Goal: Task Accomplishment & Management: Manage account settings

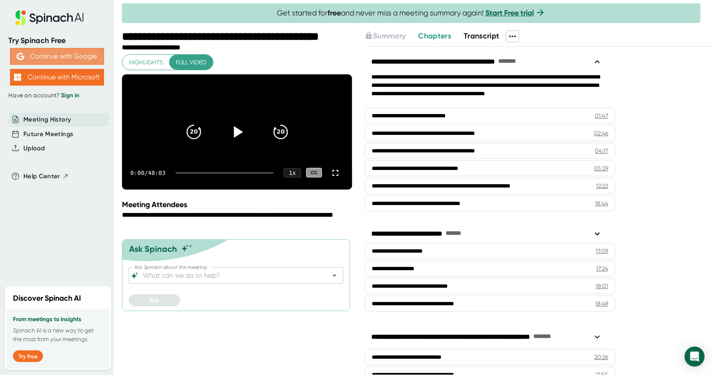
click at [80, 52] on button "Continue with Google" at bounding box center [57, 56] width 94 height 17
drag, startPoint x: 80, startPoint y: 92, endPoint x: 76, endPoint y: 94, distance: 4.5
click at [76, 94] on div "Have an account? Sign in" at bounding box center [56, 96] width 97 height 8
click at [76, 94] on link "Sign in" at bounding box center [70, 95] width 18 height 7
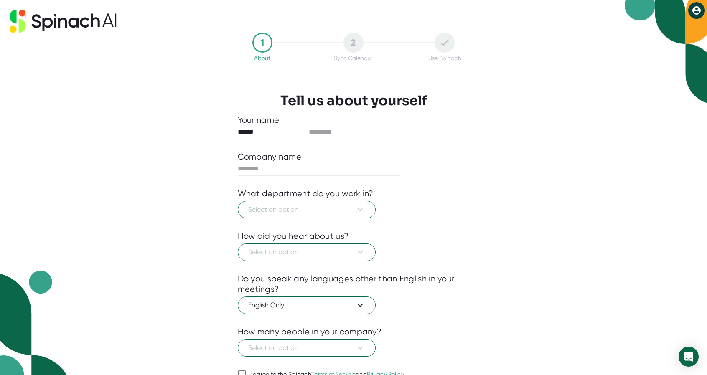
type input "*****"
click at [352, 138] on input "text" at bounding box center [342, 131] width 67 height 13
type input "*******"
click at [333, 201] on button "Select an option" at bounding box center [307, 210] width 138 height 18
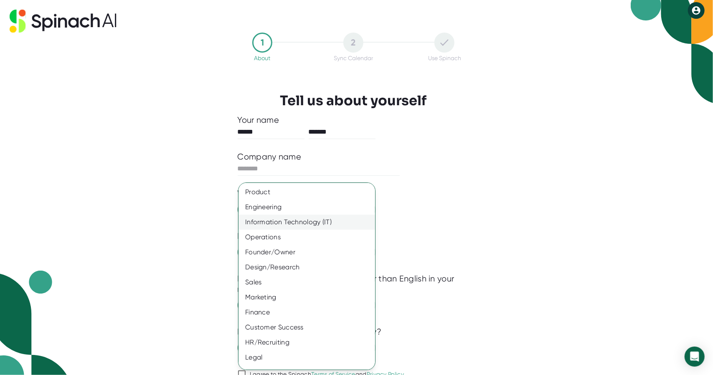
click at [322, 226] on div "Information Technology (IT)" at bounding box center [310, 222] width 143 height 15
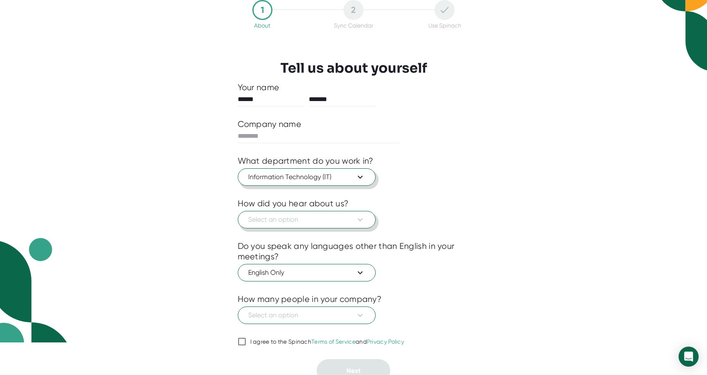
scroll to position [38, 0]
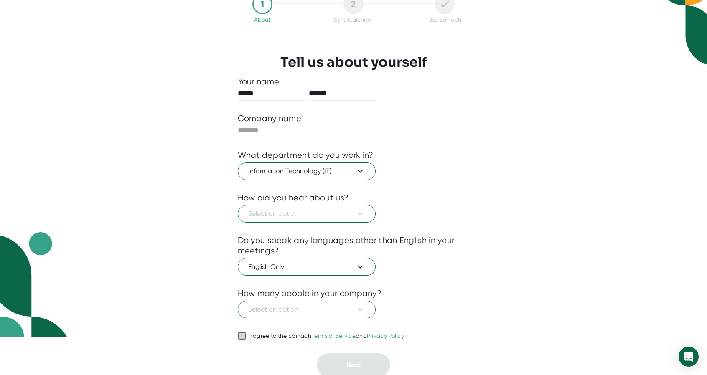
click at [245, 339] on input "I agree to the Spinach Terms of Service and Privacy Policy" at bounding box center [242, 336] width 8 height 10
checkbox input "true"
click at [311, 311] on span "Select an option" at bounding box center [306, 310] width 117 height 10
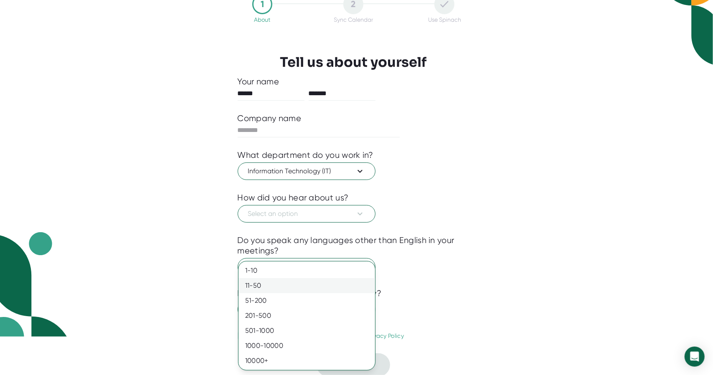
click at [311, 281] on div "11-50" at bounding box center [307, 285] width 137 height 15
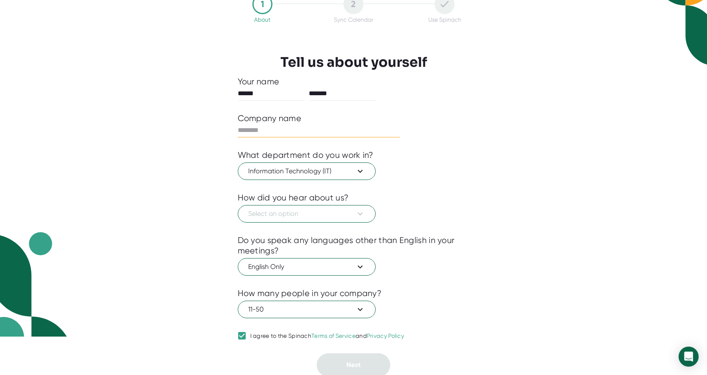
click at [329, 133] on input "text" at bounding box center [319, 130] width 163 height 13
click at [326, 214] on span "Select an option" at bounding box center [306, 214] width 117 height 10
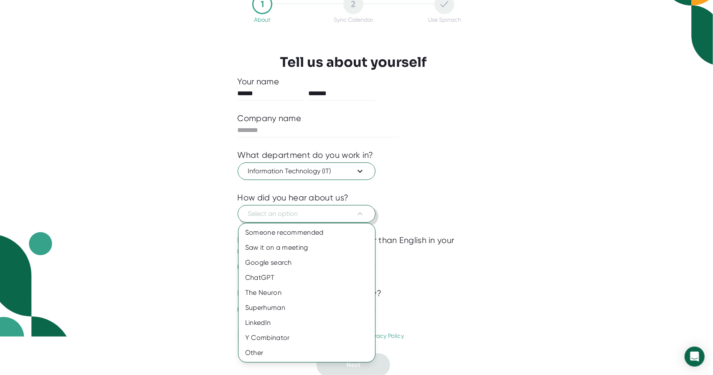
click at [326, 214] on div at bounding box center [356, 187] width 713 height 375
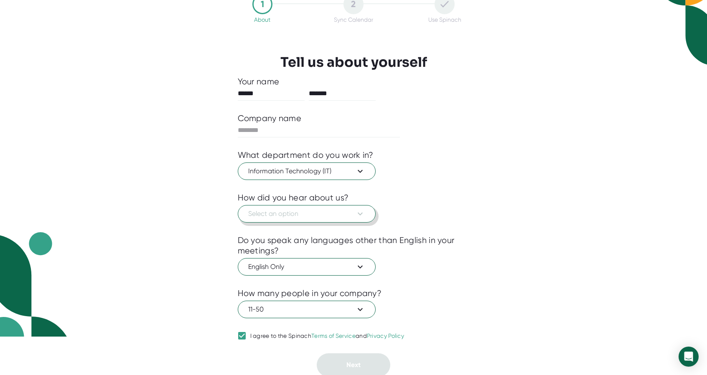
click at [326, 214] on span "Select an option" at bounding box center [306, 214] width 117 height 10
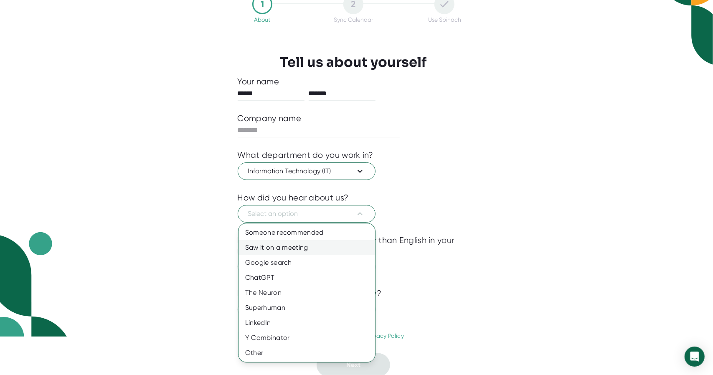
click at [305, 253] on div "Saw it on a meeting" at bounding box center [307, 247] width 137 height 15
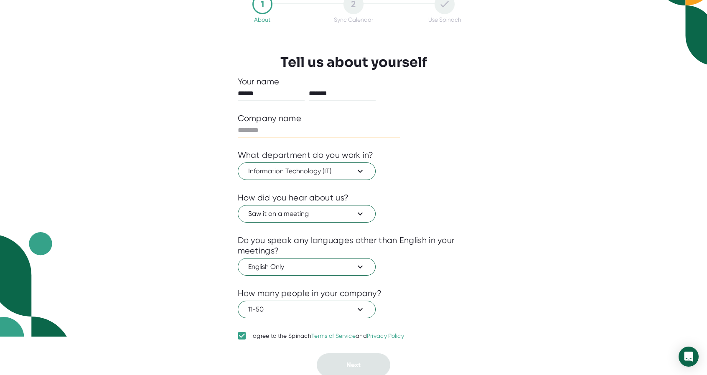
click at [310, 130] on input "text" at bounding box center [319, 130] width 163 height 13
type input "*****"
click at [354, 355] on button "Next" at bounding box center [354, 364] width 74 height 23
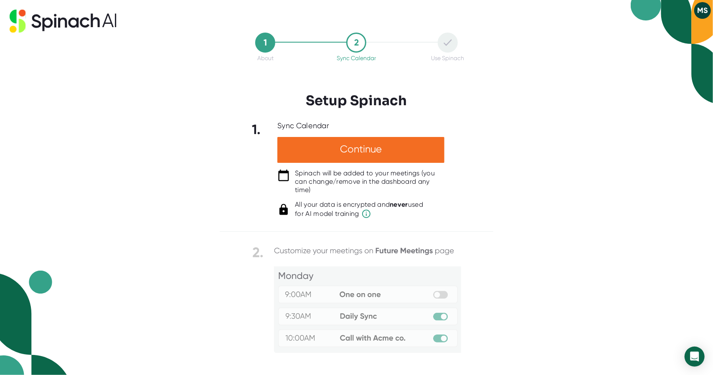
scroll to position [48, 0]
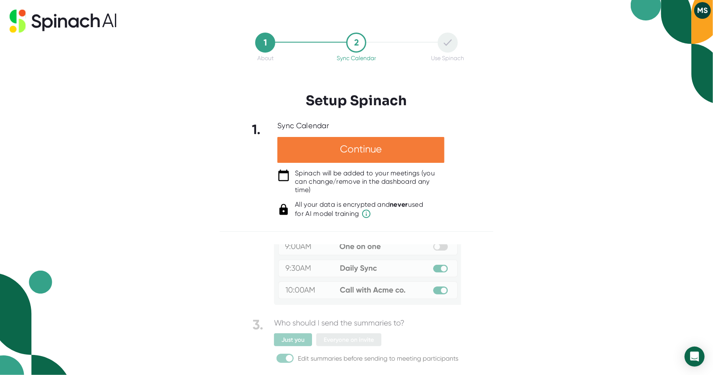
click at [438, 158] on div "Continue" at bounding box center [360, 150] width 167 height 26
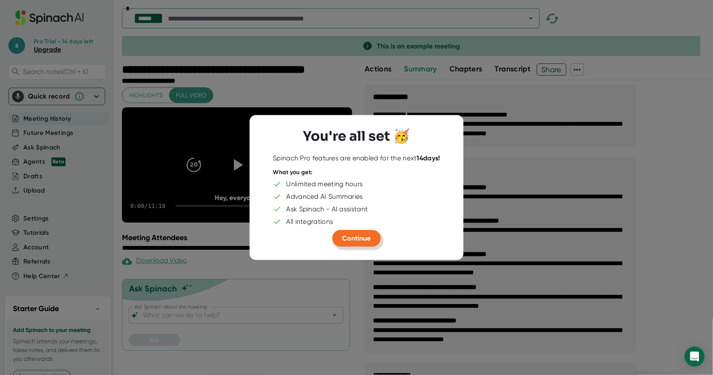
click at [360, 239] on span "Continue" at bounding box center [357, 238] width 28 height 8
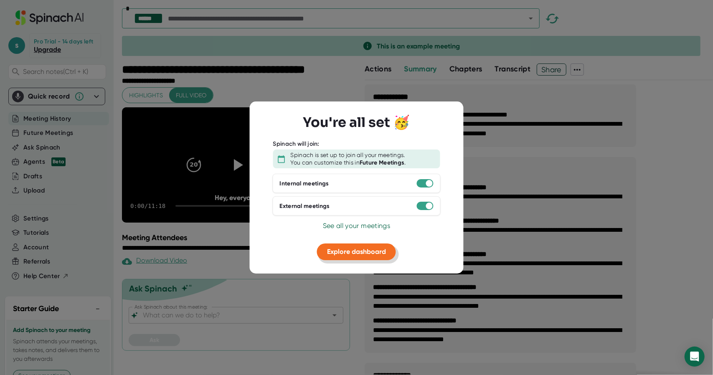
click at [358, 248] on span "Explore dashboard" at bounding box center [356, 252] width 59 height 8
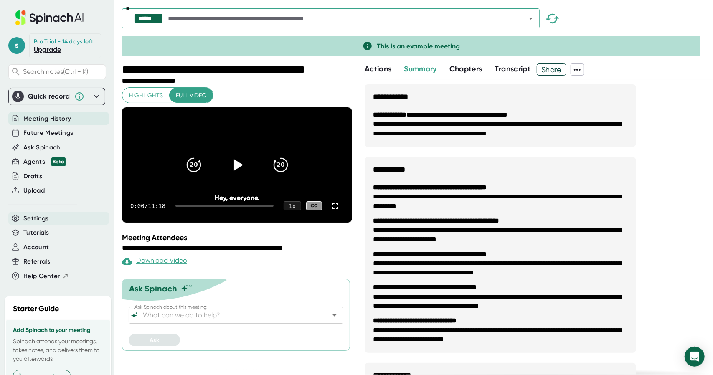
click at [55, 222] on div "Settings" at bounding box center [58, 219] width 101 height 14
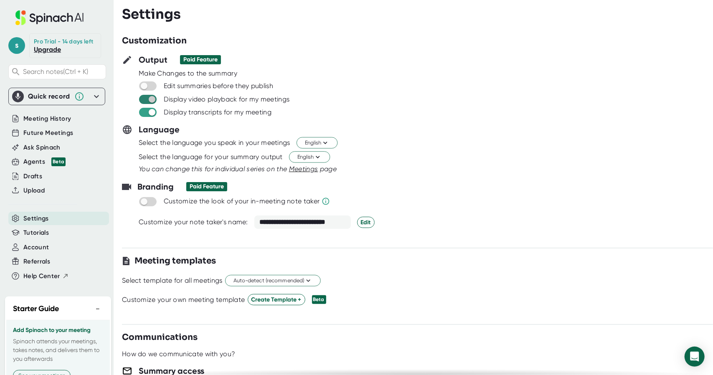
click at [150, 96] on input "checkbox" at bounding box center [152, 100] width 24 height 8
checkbox input "false"
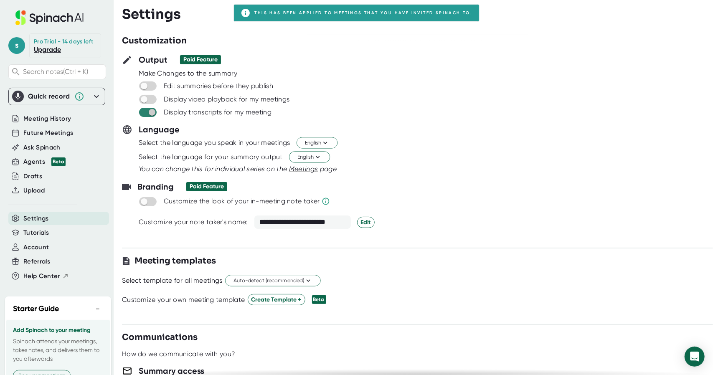
click at [145, 111] on input "checkbox" at bounding box center [152, 113] width 24 height 8
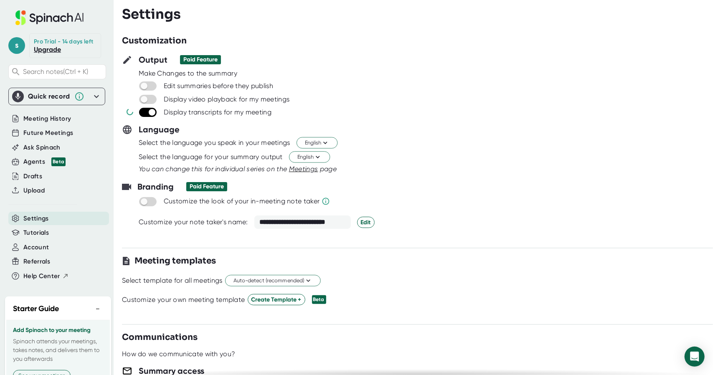
checkbox input "false"
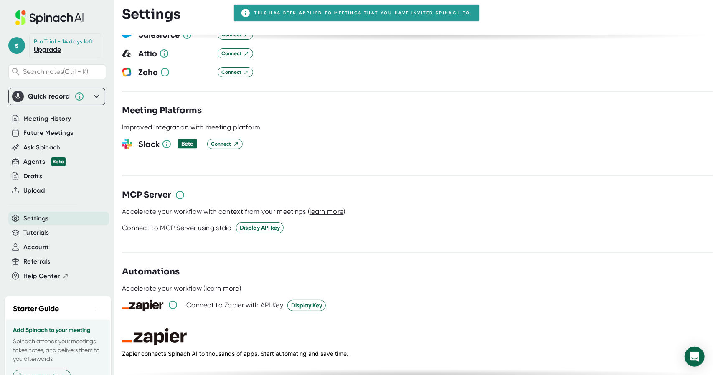
scroll to position [1056, 0]
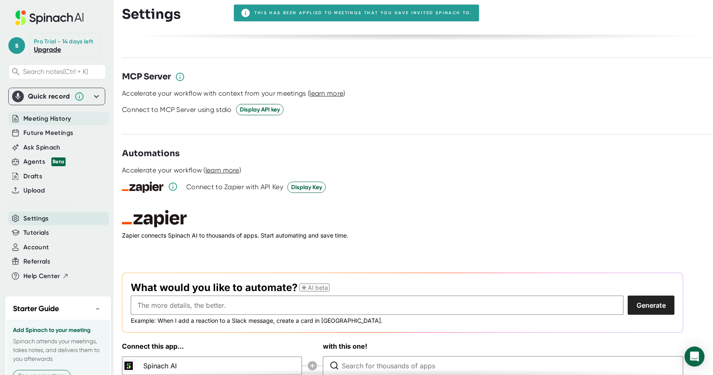
click at [61, 124] on span "Meeting History" at bounding box center [47, 119] width 48 height 10
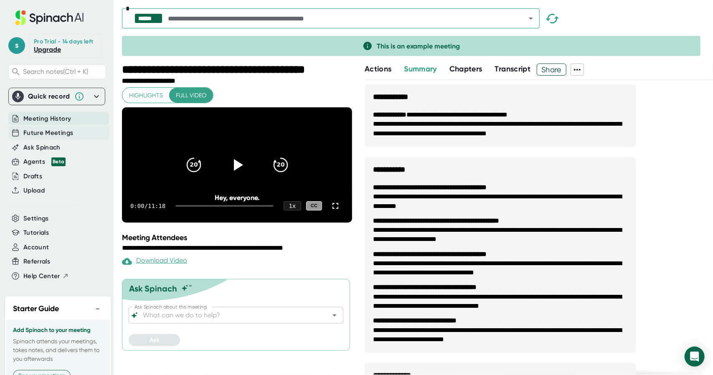
click at [58, 138] on span "Future Meetings" at bounding box center [48, 133] width 50 height 10
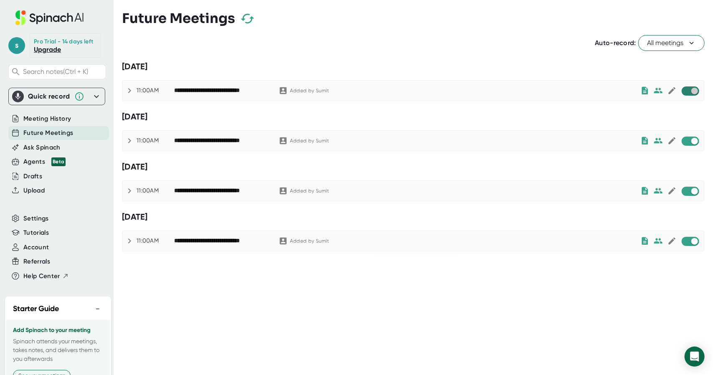
click at [689, 91] on input "checkbox" at bounding box center [695, 91] width 24 height 8
checkbox input "true"
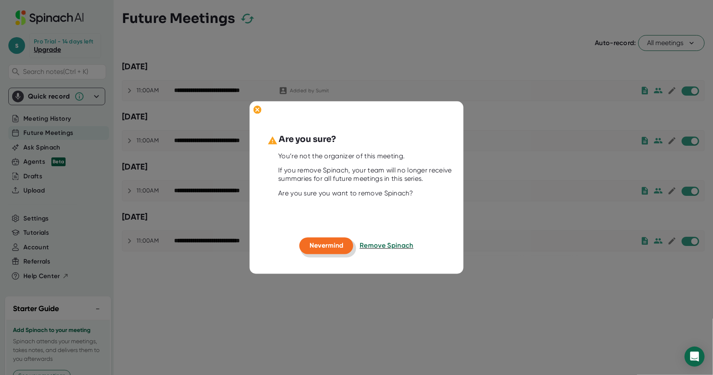
click at [328, 246] on span "Nevermind" at bounding box center [327, 246] width 34 height 8
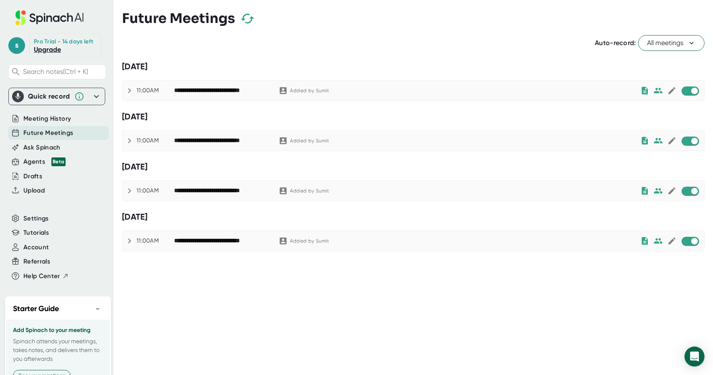
click at [664, 41] on span "All meetings" at bounding box center [671, 43] width 49 height 10
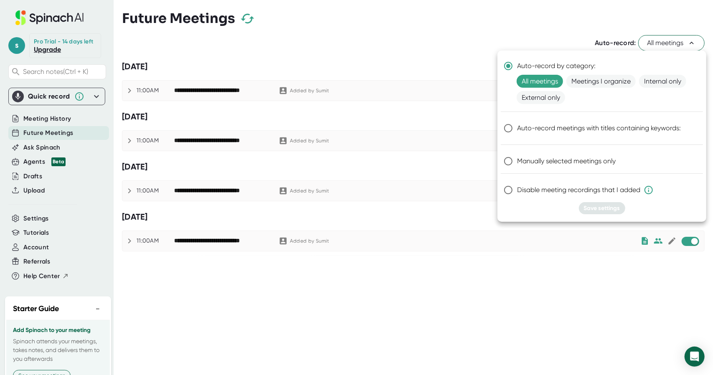
click at [462, 312] on div at bounding box center [356, 187] width 713 height 375
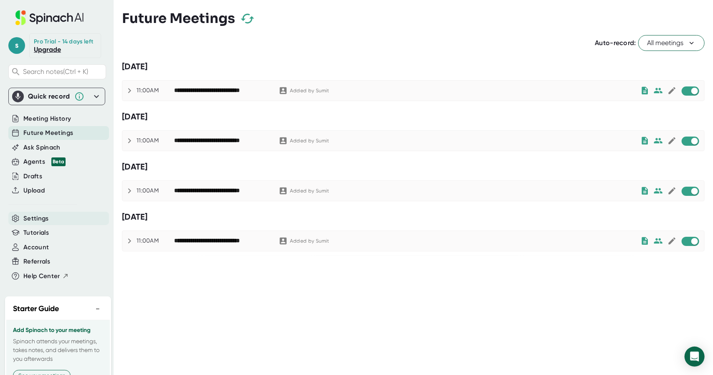
click at [34, 220] on div "Settings" at bounding box center [58, 219] width 101 height 14
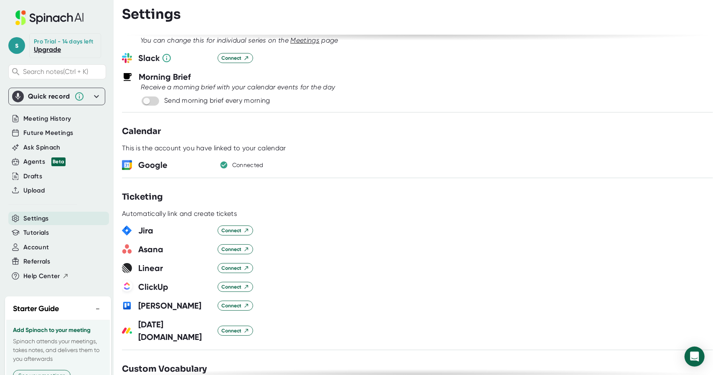
scroll to position [347, 0]
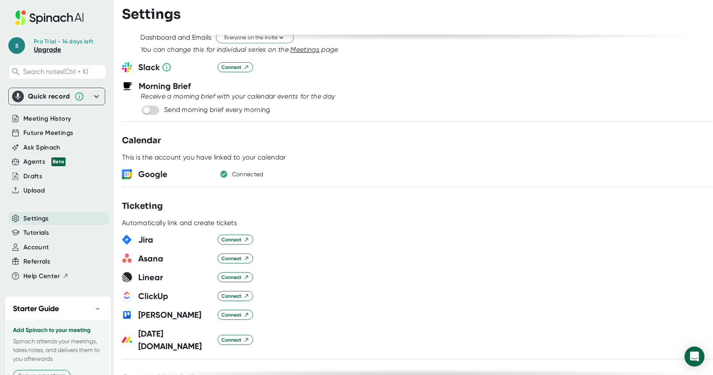
click at [23, 49] on span "s" at bounding box center [16, 45] width 17 height 17
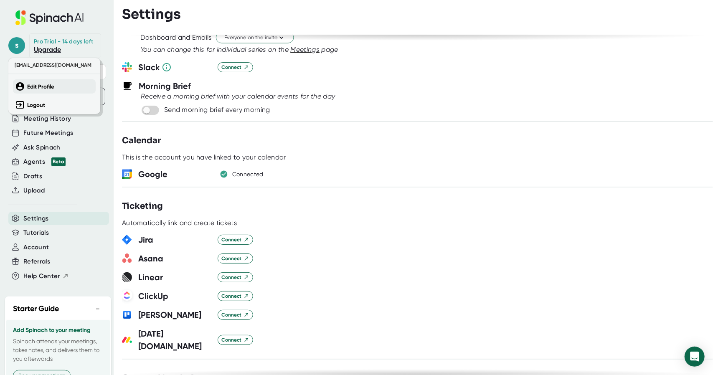
click at [36, 88] on b "Edit Profile" at bounding box center [40, 86] width 27 height 7
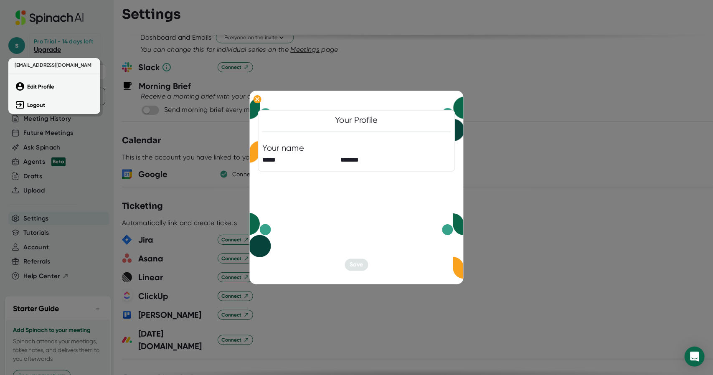
click at [349, 267] on div at bounding box center [356, 187] width 713 height 375
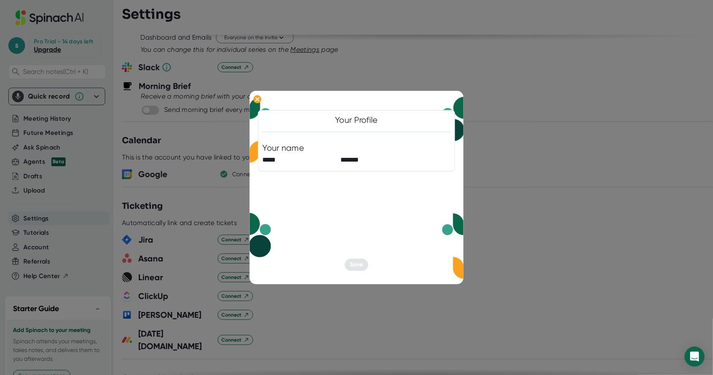
click at [328, 331] on div at bounding box center [356, 187] width 713 height 375
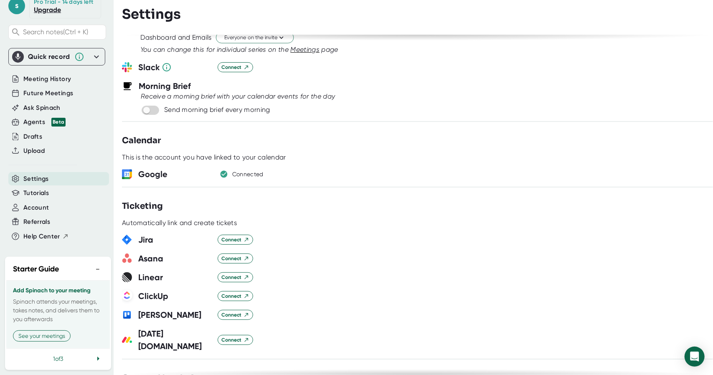
scroll to position [55, 0]
click at [44, 336] on button "See your meetings" at bounding box center [42, 335] width 58 height 11
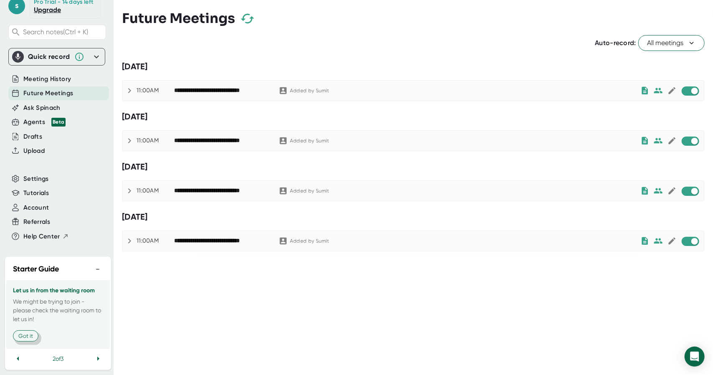
scroll to position [46, 0]
click at [660, 43] on span "All meetings" at bounding box center [671, 43] width 49 height 10
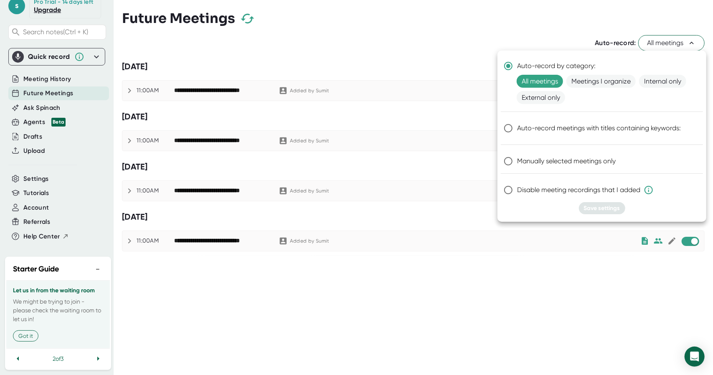
click at [540, 274] on div at bounding box center [356, 187] width 713 height 375
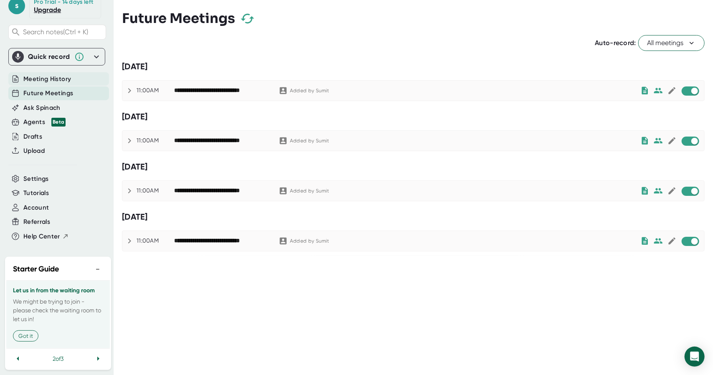
click at [71, 86] on div "Meeting History" at bounding box center [58, 79] width 101 height 14
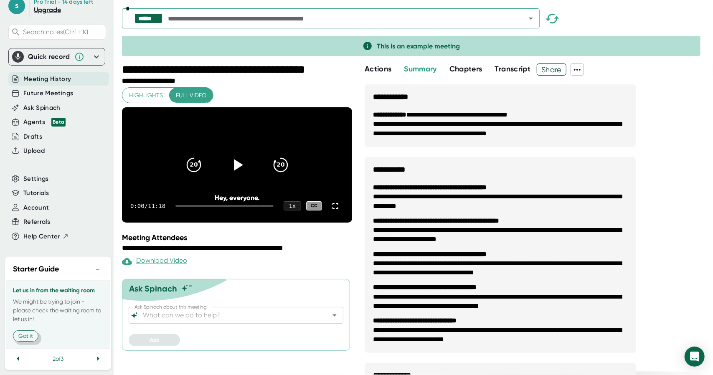
click at [30, 339] on button "Got it" at bounding box center [25, 335] width 25 height 11
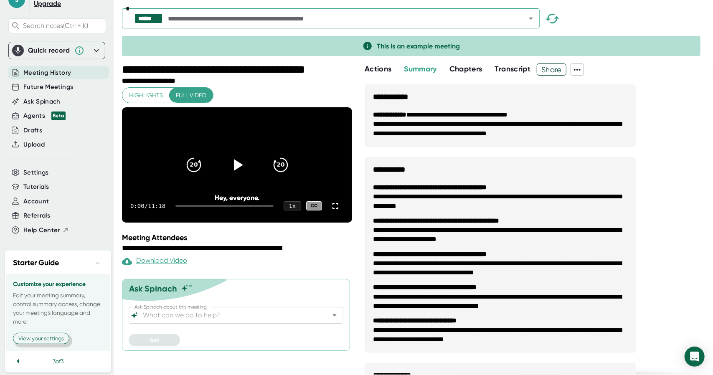
click at [38, 344] on button "View your settings" at bounding box center [41, 338] width 56 height 11
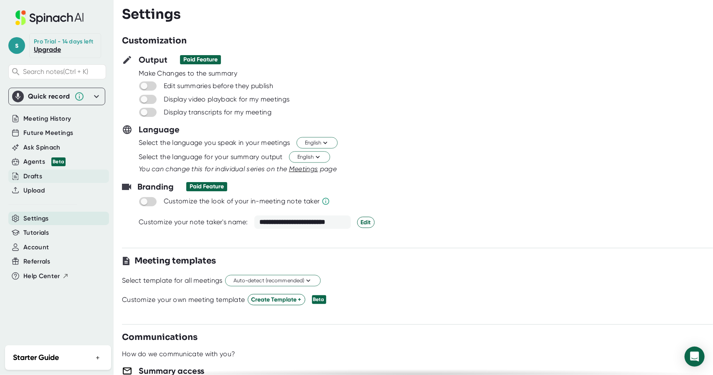
click at [36, 177] on div "Drafts" at bounding box center [32, 177] width 19 height 10
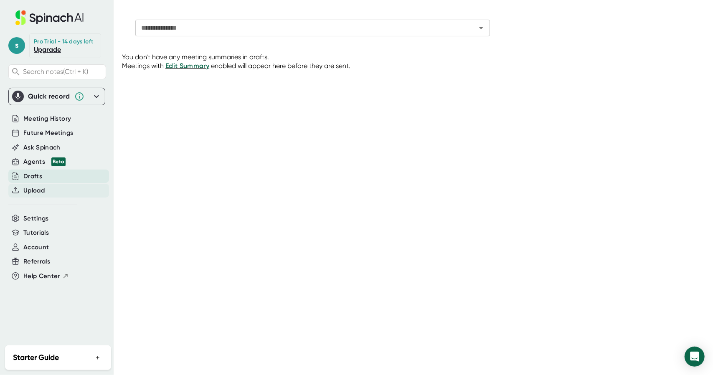
click at [41, 184] on div "Upload" at bounding box center [58, 191] width 101 height 14
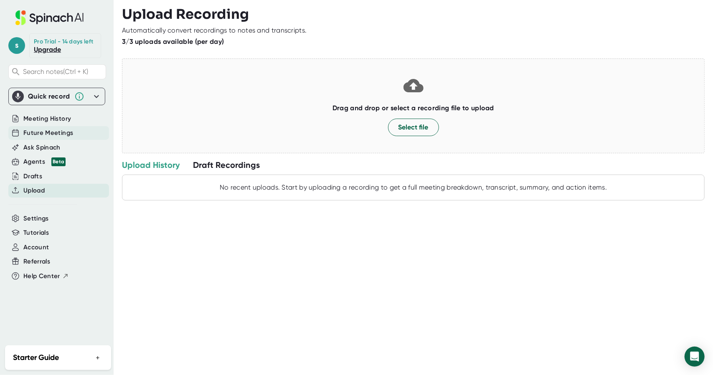
click at [54, 139] on div "Future Meetings" at bounding box center [58, 133] width 101 height 14
